Goal: Use online tool/utility

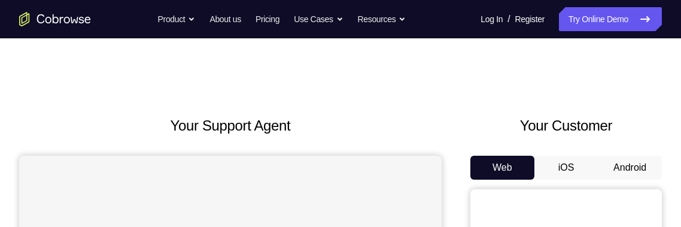
click at [626, 172] on button "Android" at bounding box center [630, 168] width 64 height 24
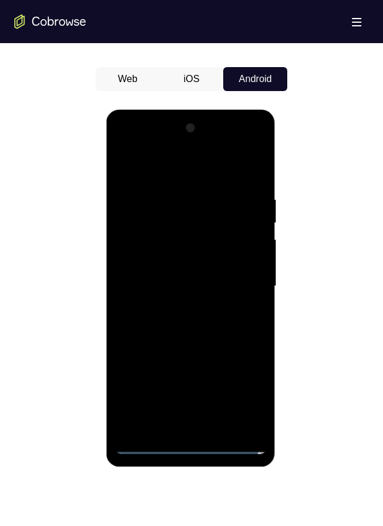
click at [198, 271] on div at bounding box center [190, 286] width 151 height 335
click at [172, 265] on div at bounding box center [190, 286] width 151 height 335
click at [162, 236] on div at bounding box center [190, 286] width 151 height 335
click at [206, 237] on div at bounding box center [190, 286] width 151 height 335
click at [205, 285] on div at bounding box center [190, 286] width 151 height 335
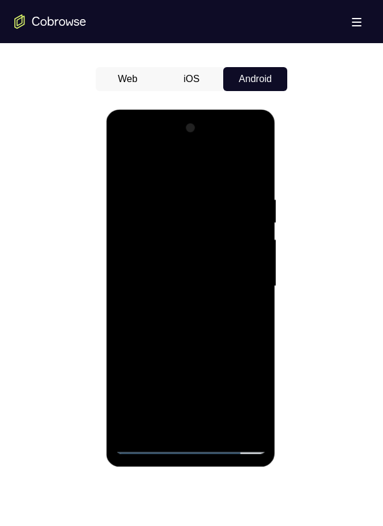
click at [229, 324] on div at bounding box center [190, 286] width 151 height 335
click at [248, 301] on div at bounding box center [190, 286] width 151 height 335
click at [130, 268] on div at bounding box center [190, 286] width 151 height 335
click at [249, 260] on div at bounding box center [190, 286] width 151 height 335
click at [235, 285] on div at bounding box center [190, 286] width 151 height 335
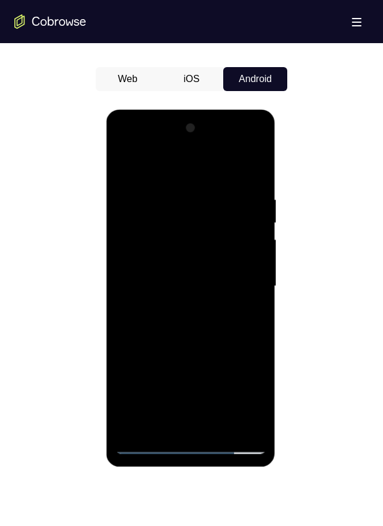
click at [232, 317] on div at bounding box center [190, 286] width 151 height 335
click at [249, 302] on div at bounding box center [190, 286] width 151 height 335
click at [217, 265] on div at bounding box center [190, 286] width 151 height 335
click at [244, 262] on div at bounding box center [190, 286] width 151 height 335
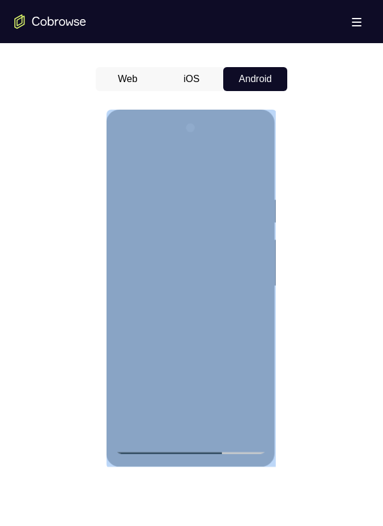
click at [147, 289] on div at bounding box center [190, 286] width 151 height 335
click at [247, 302] on div at bounding box center [190, 286] width 151 height 335
click at [228, 343] on div at bounding box center [190, 286] width 151 height 335
click at [180, 197] on div at bounding box center [190, 286] width 151 height 335
click at [255, 365] on div at bounding box center [190, 286] width 151 height 335
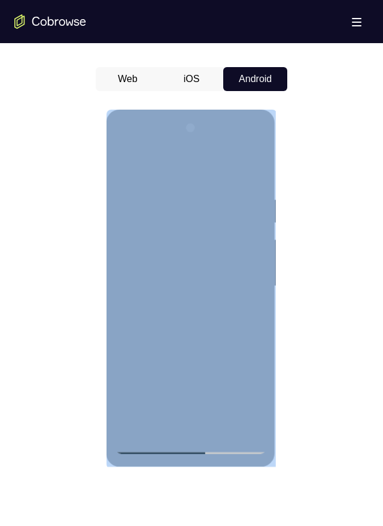
click at [249, 371] on div at bounding box center [190, 286] width 151 height 335
click at [241, 379] on div at bounding box center [190, 286] width 151 height 335
click at [241, 377] on div at bounding box center [190, 286] width 151 height 335
click at [242, 376] on div at bounding box center [190, 286] width 151 height 335
click at [243, 376] on div at bounding box center [190, 286] width 151 height 335
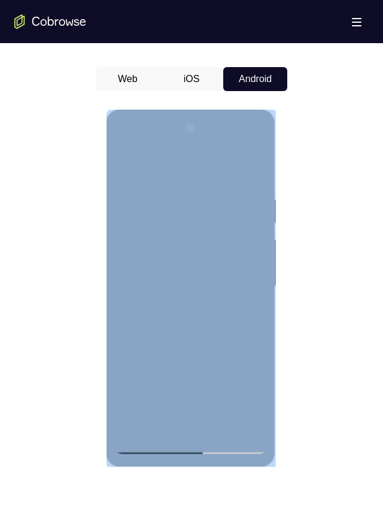
click at [243, 375] on div at bounding box center [190, 286] width 151 height 335
click at [244, 375] on div at bounding box center [190, 286] width 151 height 335
click at [243, 375] on div at bounding box center [190, 286] width 151 height 335
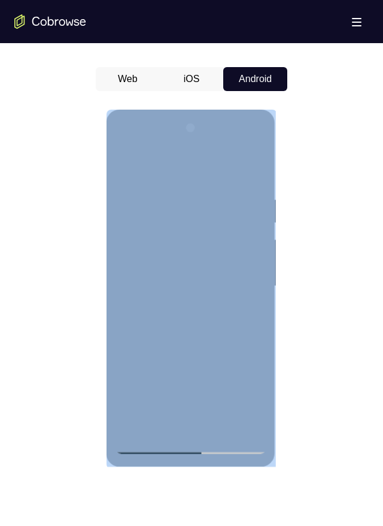
click at [243, 375] on div at bounding box center [190, 286] width 151 height 335
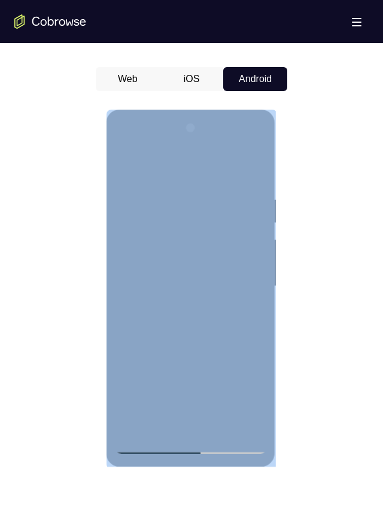
click at [244, 372] on div at bounding box center [190, 286] width 151 height 335
click at [246, 364] on div at bounding box center [190, 286] width 151 height 335
click at [243, 368] on div at bounding box center [190, 286] width 151 height 335
click at [243, 372] on div at bounding box center [190, 286] width 151 height 335
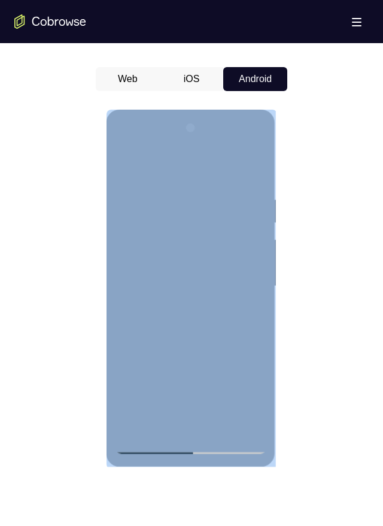
click at [243, 374] on div at bounding box center [190, 286] width 151 height 335
click at [241, 372] on div at bounding box center [190, 286] width 151 height 335
click at [242, 375] on div at bounding box center [190, 286] width 151 height 335
click at [246, 374] on div at bounding box center [190, 286] width 151 height 335
click at [248, 372] on div at bounding box center [190, 286] width 151 height 335
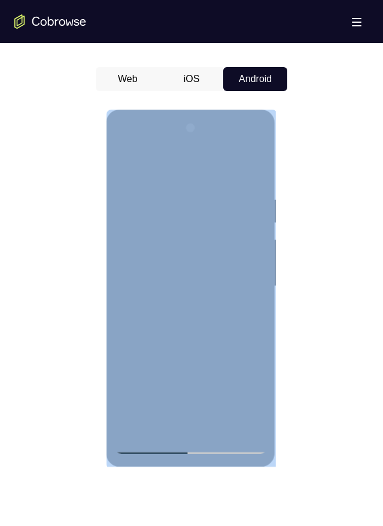
click at [246, 375] on div at bounding box center [190, 286] width 151 height 335
click at [249, 376] on div at bounding box center [190, 286] width 151 height 335
click at [238, 420] on div at bounding box center [190, 286] width 151 height 335
click at [180, 188] on div at bounding box center [190, 286] width 151 height 335
click at [256, 250] on div at bounding box center [190, 286] width 151 height 335
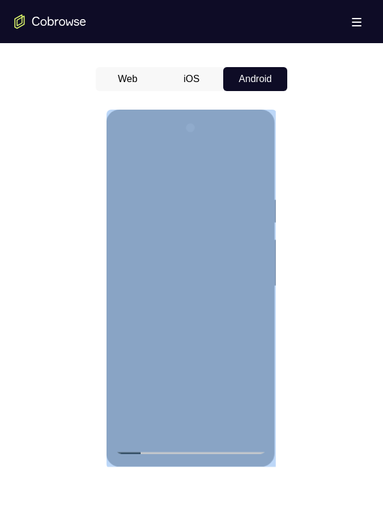
click at [257, 353] on div at bounding box center [190, 286] width 151 height 335
click at [258, 331] on div at bounding box center [190, 286] width 151 height 335
click at [255, 364] on div at bounding box center [190, 286] width 151 height 335
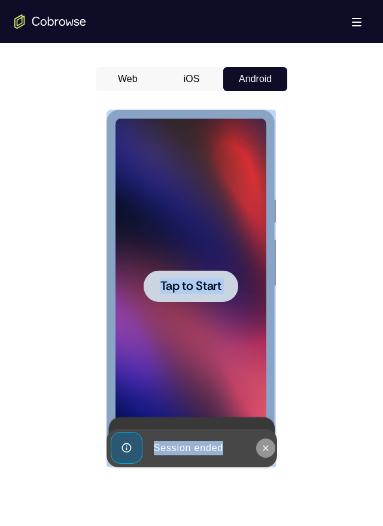
click at [262, 443] on icon at bounding box center [266, 448] width 10 height 10
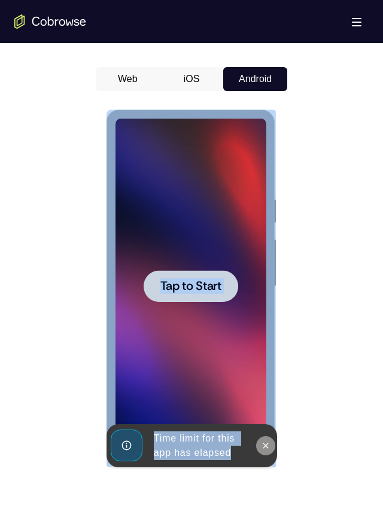
click at [266, 449] on icon at bounding box center [266, 446] width 10 height 10
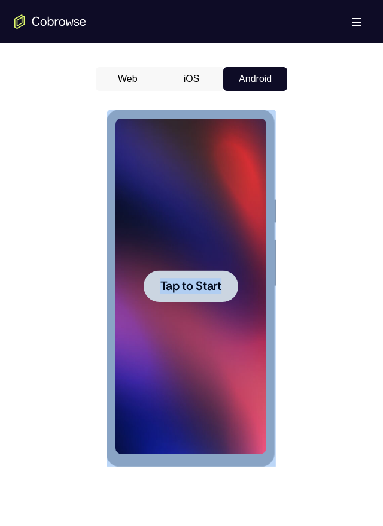
click at [228, 382] on div at bounding box center [190, 286] width 151 height 335
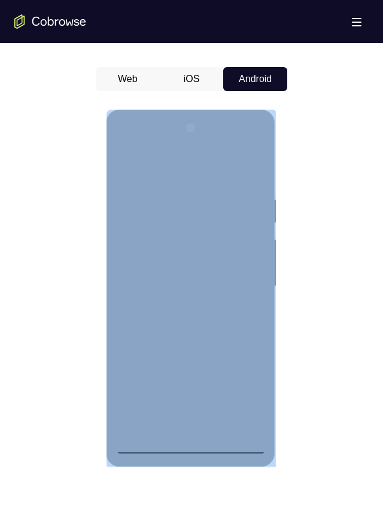
click at [194, 440] on div at bounding box center [190, 286] width 151 height 335
click at [191, 443] on div at bounding box center [190, 286] width 151 height 335
click at [189, 442] on div at bounding box center [190, 286] width 151 height 335
click at [243, 393] on div at bounding box center [190, 286] width 151 height 335
click at [243, 390] on div at bounding box center [190, 286] width 151 height 335
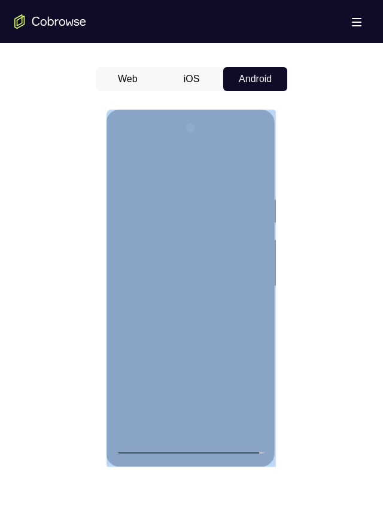
click at [244, 389] on div at bounding box center [190, 286] width 151 height 335
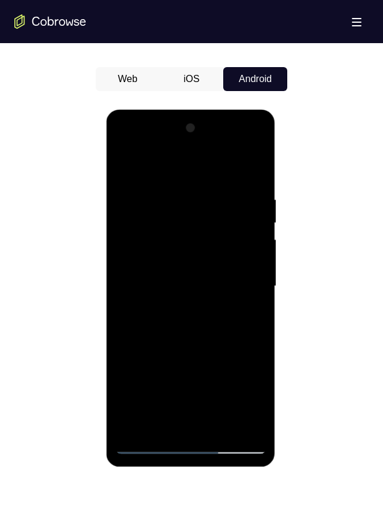
click at [222, 171] on div at bounding box center [190, 286] width 151 height 335
click at [221, 170] on div at bounding box center [190, 286] width 151 height 335
click at [244, 278] on div at bounding box center [190, 286] width 151 height 335
click at [148, 448] on div at bounding box center [190, 286] width 151 height 335
click at [138, 459] on div at bounding box center [190, 288] width 169 height 357
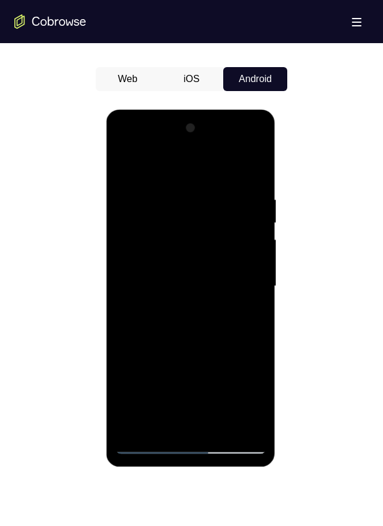
click at [141, 446] on div at bounding box center [190, 286] width 151 height 335
click at [172, 259] on div at bounding box center [190, 286] width 151 height 335
click at [176, 248] on div at bounding box center [190, 286] width 151 height 335
click at [247, 399] on div at bounding box center [190, 286] width 151 height 335
click at [246, 396] on div at bounding box center [190, 286] width 151 height 335
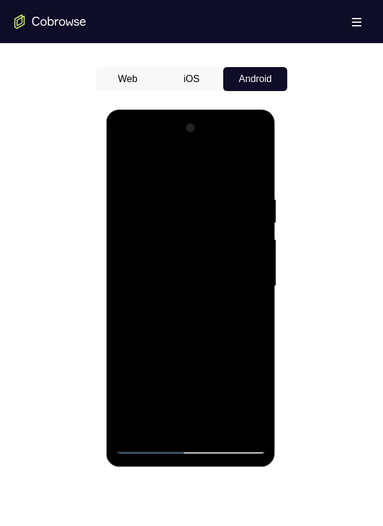
click at [212, 180] on div at bounding box center [190, 286] width 151 height 335
click at [211, 180] on div at bounding box center [190, 286] width 151 height 335
click at [208, 184] on div at bounding box center [190, 286] width 151 height 335
click at [207, 184] on div at bounding box center [190, 286] width 151 height 335
click at [207, 185] on div at bounding box center [190, 286] width 151 height 335
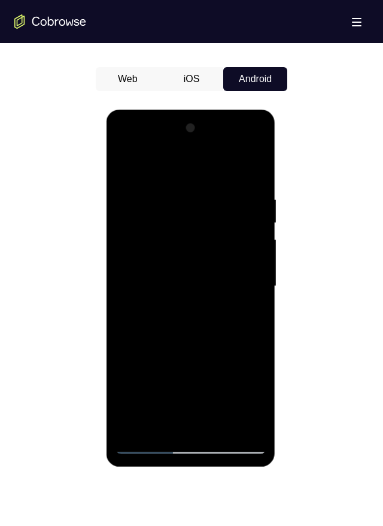
click at [208, 184] on div at bounding box center [190, 286] width 151 height 335
click at [209, 184] on div at bounding box center [190, 286] width 151 height 335
click at [208, 185] on div at bounding box center [190, 286] width 151 height 335
click at [208, 184] on div at bounding box center [190, 286] width 151 height 335
click at [210, 184] on div at bounding box center [190, 286] width 151 height 335
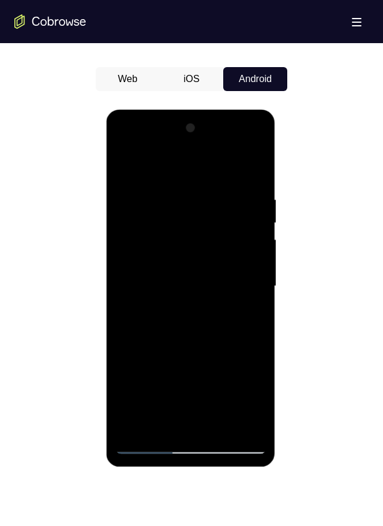
click at [210, 183] on div at bounding box center [190, 286] width 151 height 335
click at [209, 184] on div at bounding box center [190, 286] width 151 height 335
click at [211, 180] on div at bounding box center [190, 286] width 151 height 335
click at [210, 181] on div at bounding box center [190, 286] width 151 height 335
click at [211, 181] on div at bounding box center [190, 286] width 151 height 335
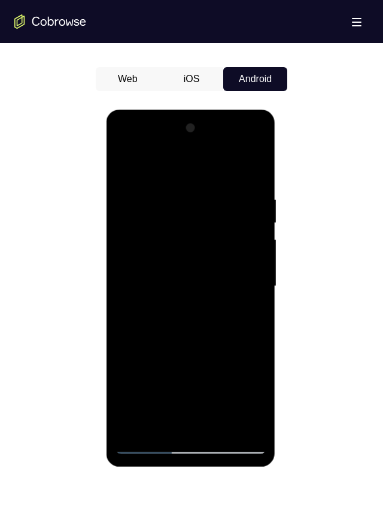
click at [210, 181] on div at bounding box center [190, 286] width 151 height 335
click at [211, 180] on div at bounding box center [190, 286] width 151 height 335
click at [210, 181] on div at bounding box center [190, 286] width 151 height 335
click at [211, 181] on div at bounding box center [190, 286] width 151 height 335
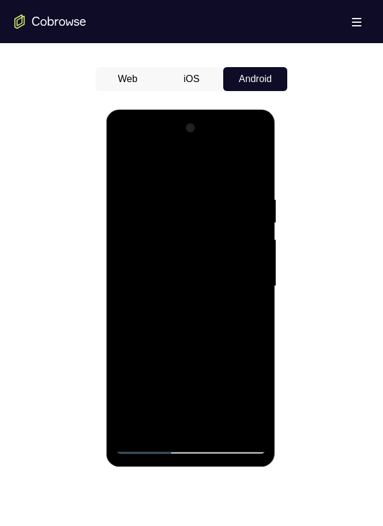
click at [210, 181] on div at bounding box center [190, 286] width 151 height 335
click at [210, 183] on div at bounding box center [190, 286] width 151 height 335
click at [211, 182] on div at bounding box center [190, 286] width 151 height 335
click at [210, 183] on div at bounding box center [190, 286] width 151 height 335
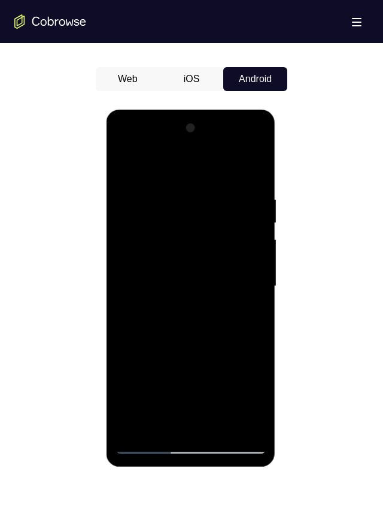
click at [210, 182] on div at bounding box center [190, 286] width 151 height 335
click at [211, 181] on div at bounding box center [190, 286] width 151 height 335
click at [211, 180] on div at bounding box center [190, 286] width 151 height 335
click at [211, 181] on div at bounding box center [190, 286] width 151 height 335
click at [212, 178] on div at bounding box center [190, 286] width 151 height 335
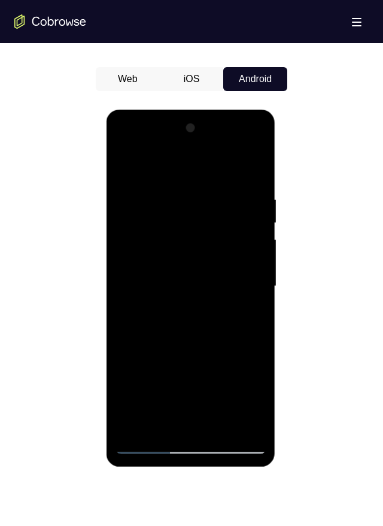
click at [211, 179] on div at bounding box center [190, 286] width 151 height 335
click at [211, 180] on div at bounding box center [190, 286] width 151 height 335
click at [210, 181] on div at bounding box center [190, 286] width 151 height 335
click at [211, 181] on div at bounding box center [190, 286] width 151 height 335
click at [210, 181] on div at bounding box center [190, 286] width 151 height 335
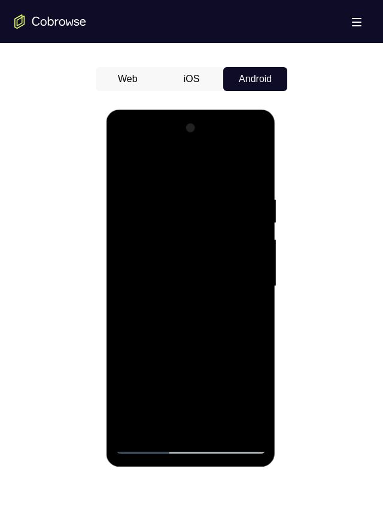
click at [211, 181] on div at bounding box center [190, 286] width 151 height 335
click at [212, 181] on div at bounding box center [190, 286] width 151 height 335
click at [213, 181] on div at bounding box center [190, 286] width 151 height 335
click at [211, 181] on div at bounding box center [190, 286] width 151 height 335
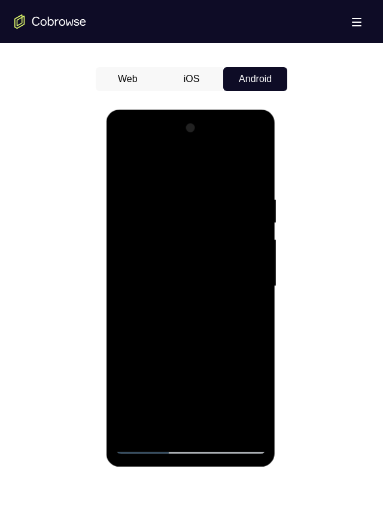
click at [211, 182] on div at bounding box center [190, 286] width 151 height 335
click at [211, 181] on div at bounding box center [190, 286] width 151 height 335
click at [207, 183] on div at bounding box center [190, 286] width 151 height 335
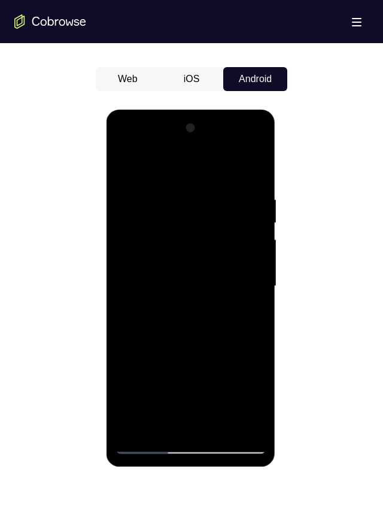
click at [208, 181] on div at bounding box center [190, 286] width 151 height 335
click at [208, 180] on div at bounding box center [190, 286] width 151 height 335
click at [211, 180] on div at bounding box center [190, 286] width 151 height 335
click at [209, 181] on div at bounding box center [190, 286] width 151 height 335
click at [211, 180] on div at bounding box center [190, 286] width 151 height 335
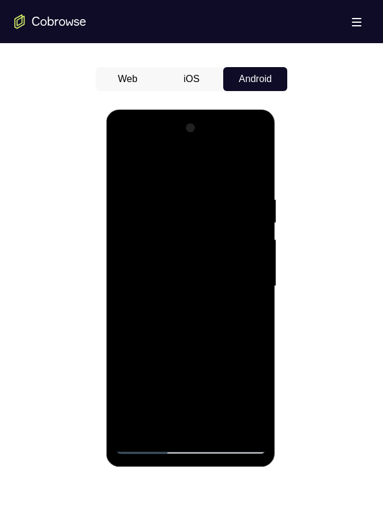
click at [211, 180] on div at bounding box center [190, 286] width 151 height 335
click at [213, 181] on div at bounding box center [190, 286] width 151 height 335
click at [209, 184] on div at bounding box center [190, 286] width 151 height 335
click at [208, 182] on div at bounding box center [190, 286] width 151 height 335
click at [208, 184] on div at bounding box center [190, 286] width 151 height 335
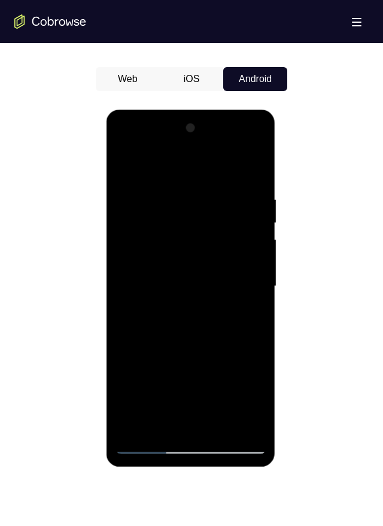
click at [208, 186] on div at bounding box center [190, 286] width 151 height 335
click at [206, 184] on div at bounding box center [190, 286] width 151 height 335
click at [207, 182] on div at bounding box center [190, 286] width 151 height 335
click at [205, 187] on div at bounding box center [190, 286] width 151 height 335
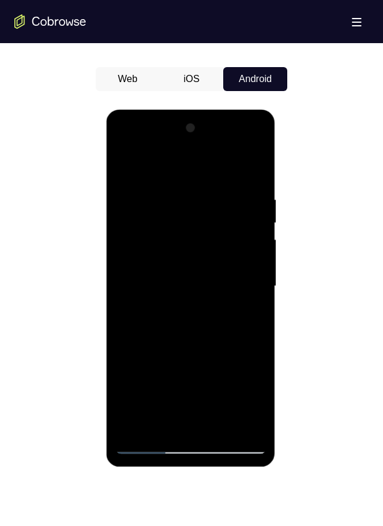
click at [207, 181] on div at bounding box center [190, 286] width 151 height 335
click at [205, 181] on div at bounding box center [190, 286] width 151 height 335
click at [207, 180] on div at bounding box center [190, 286] width 151 height 335
click at [209, 180] on div at bounding box center [190, 286] width 151 height 335
click at [210, 180] on div at bounding box center [190, 286] width 151 height 335
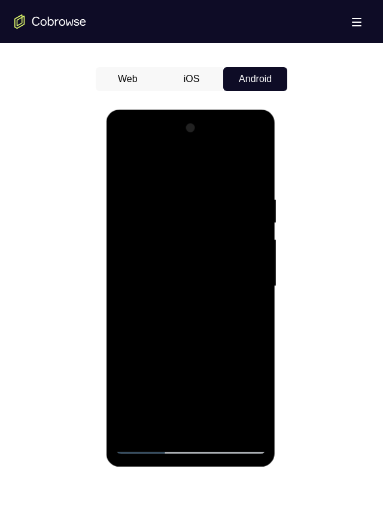
click at [210, 181] on div at bounding box center [190, 286] width 151 height 335
click at [210, 182] on div at bounding box center [190, 286] width 151 height 335
click at [211, 184] on div at bounding box center [190, 286] width 151 height 335
click at [208, 181] on div at bounding box center [190, 286] width 151 height 335
click at [208, 183] on div at bounding box center [190, 286] width 151 height 335
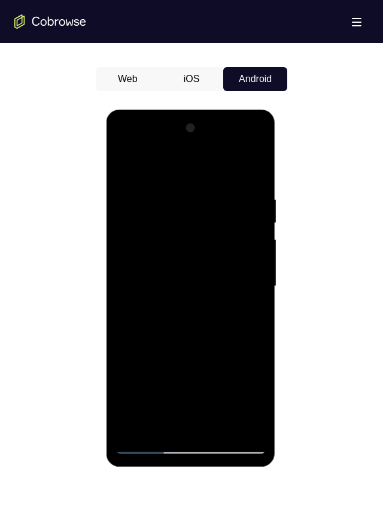
click at [205, 186] on div at bounding box center [190, 286] width 151 height 335
click at [209, 181] on div at bounding box center [190, 286] width 151 height 335
click at [208, 183] on div at bounding box center [190, 286] width 151 height 335
click at [210, 182] on div at bounding box center [190, 286] width 151 height 335
click at [211, 181] on div at bounding box center [190, 286] width 151 height 335
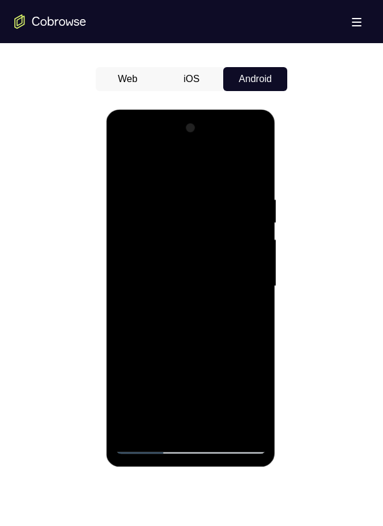
click at [208, 181] on div at bounding box center [190, 286] width 151 height 335
click at [210, 181] on div at bounding box center [190, 286] width 151 height 335
click at [214, 175] on div at bounding box center [190, 286] width 151 height 335
click at [210, 178] on div at bounding box center [190, 286] width 151 height 335
click at [241, 389] on div at bounding box center [190, 286] width 151 height 335
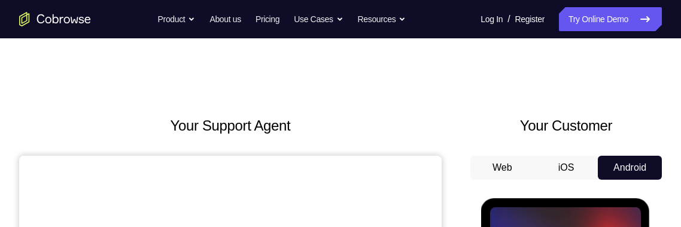
scroll to position [151, 0]
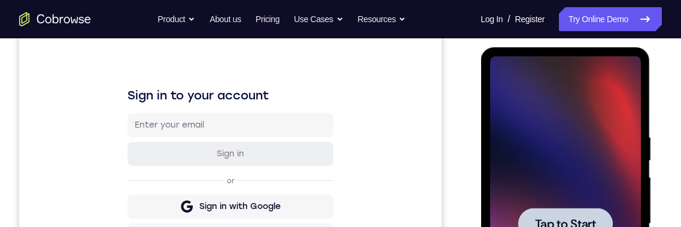
click at [576, 201] on div at bounding box center [565, 223] width 151 height 335
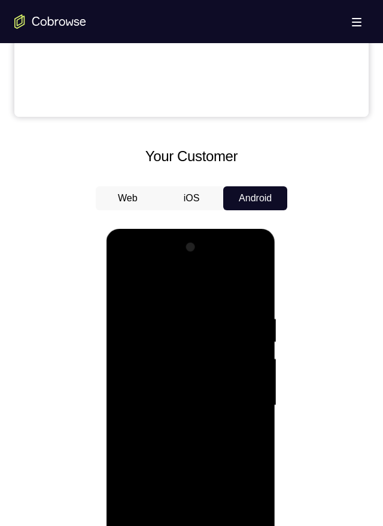
scroll to position [532, 0]
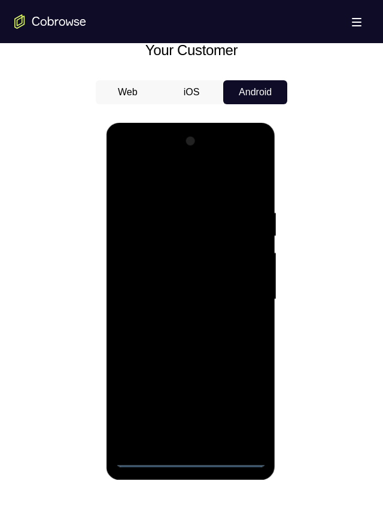
click at [269, 452] on div at bounding box center [190, 301] width 169 height 357
click at [195, 459] on div at bounding box center [190, 299] width 151 height 335
click at [252, 388] on div at bounding box center [190, 299] width 151 height 335
click at [246, 409] on div at bounding box center [190, 299] width 151 height 335
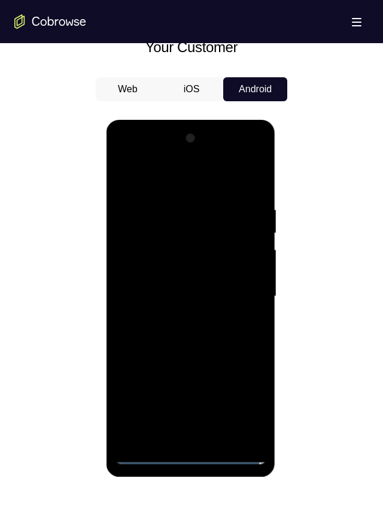
scroll to position [535, 0]
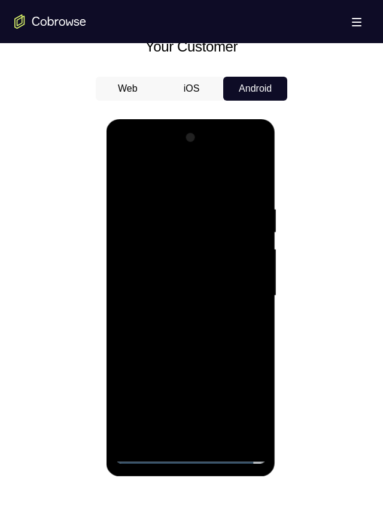
click at [246, 404] on div at bounding box center [190, 295] width 151 height 335
click at [219, 175] on div at bounding box center [190, 295] width 151 height 335
click at [170, 266] on div at bounding box center [190, 295] width 151 height 335
click at [250, 439] on div at bounding box center [190, 295] width 151 height 335
click at [242, 437] on div at bounding box center [190, 295] width 151 height 335
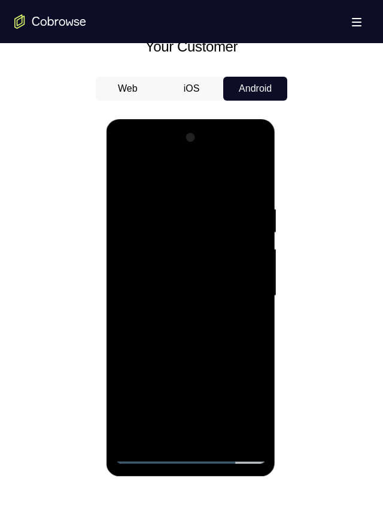
click at [195, 326] on div at bounding box center [190, 295] width 151 height 335
click at [162, 255] on div at bounding box center [190, 295] width 151 height 335
click at [237, 254] on div at bounding box center [190, 295] width 151 height 335
click at [140, 254] on div at bounding box center [190, 295] width 151 height 335
click at [140, 256] on div at bounding box center [190, 295] width 151 height 335
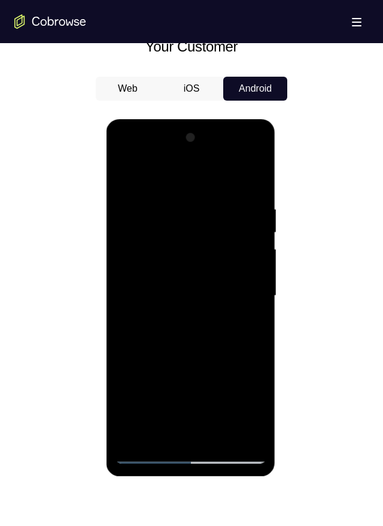
click at [146, 253] on div at bounding box center [190, 295] width 151 height 335
click at [140, 255] on div at bounding box center [190, 295] width 151 height 335
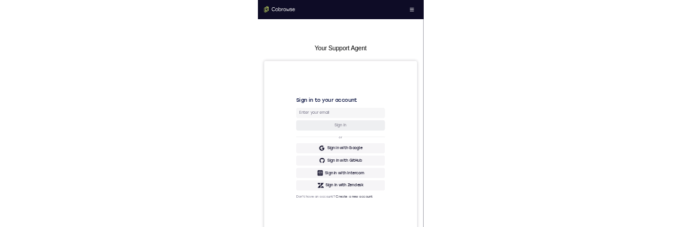
scroll to position [155, 0]
